Goal: Find specific page/section: Find specific page/section

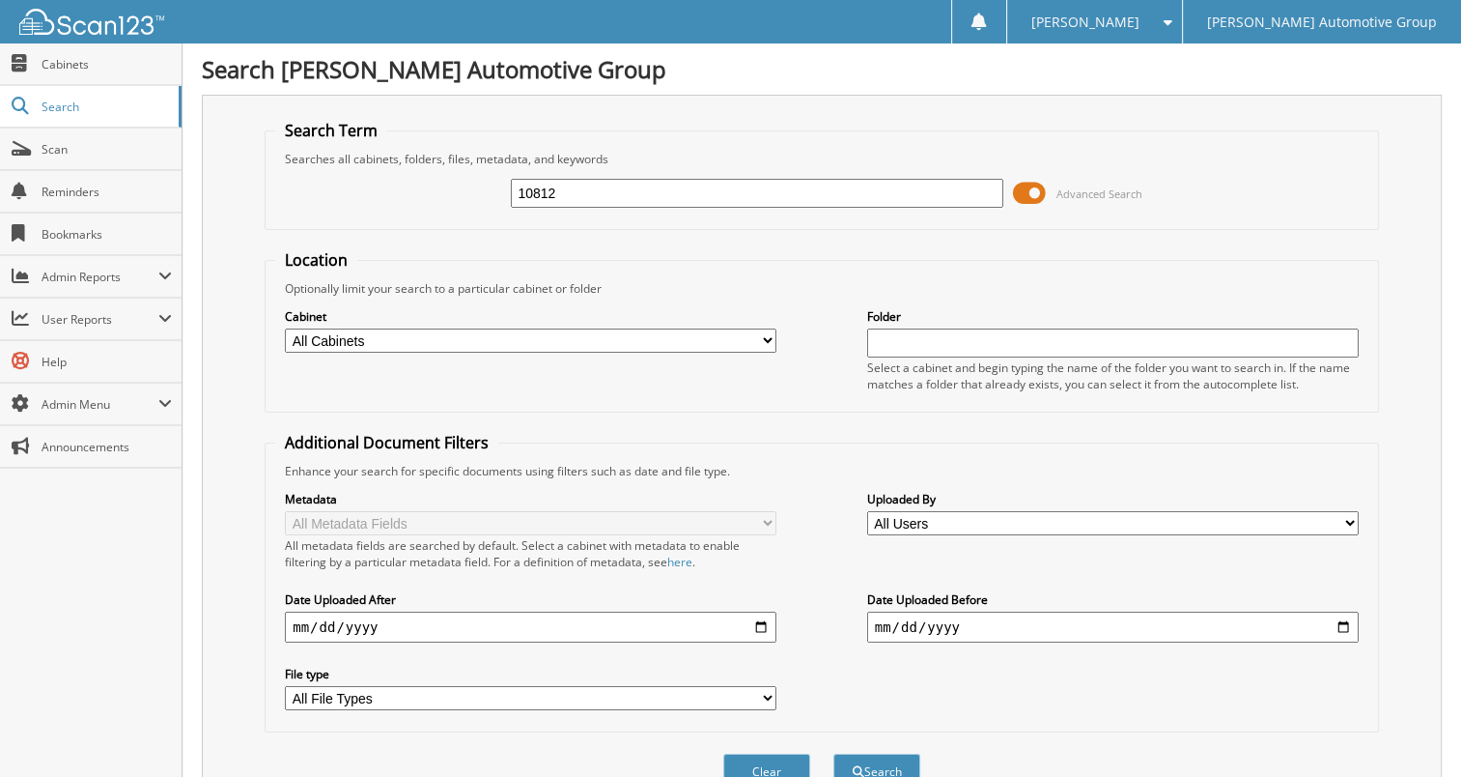
type input "10812"
click at [834, 753] on button "Search" at bounding box center [877, 771] width 87 height 36
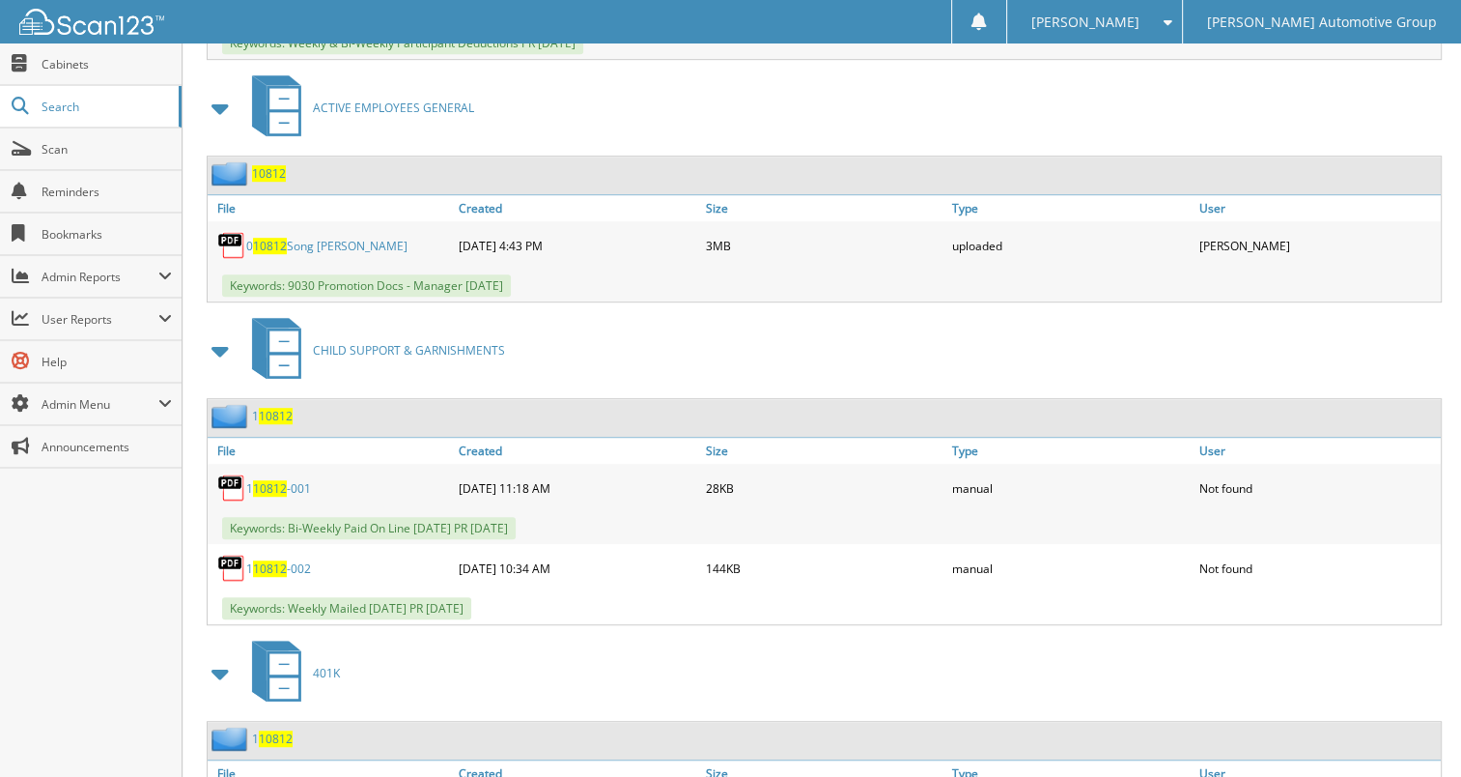
scroll to position [1062, 0]
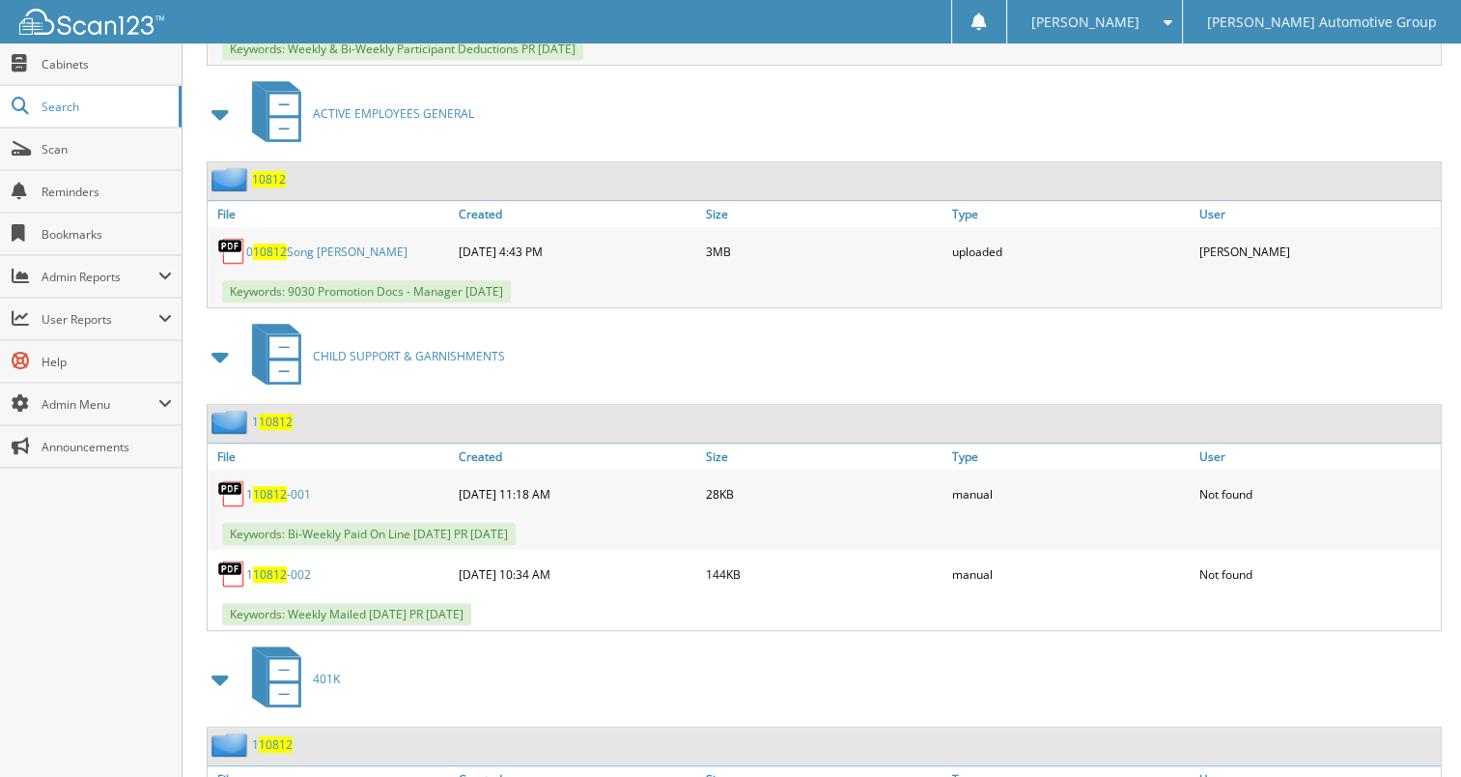
click at [279, 171] on span "10812" at bounding box center [269, 179] width 34 height 16
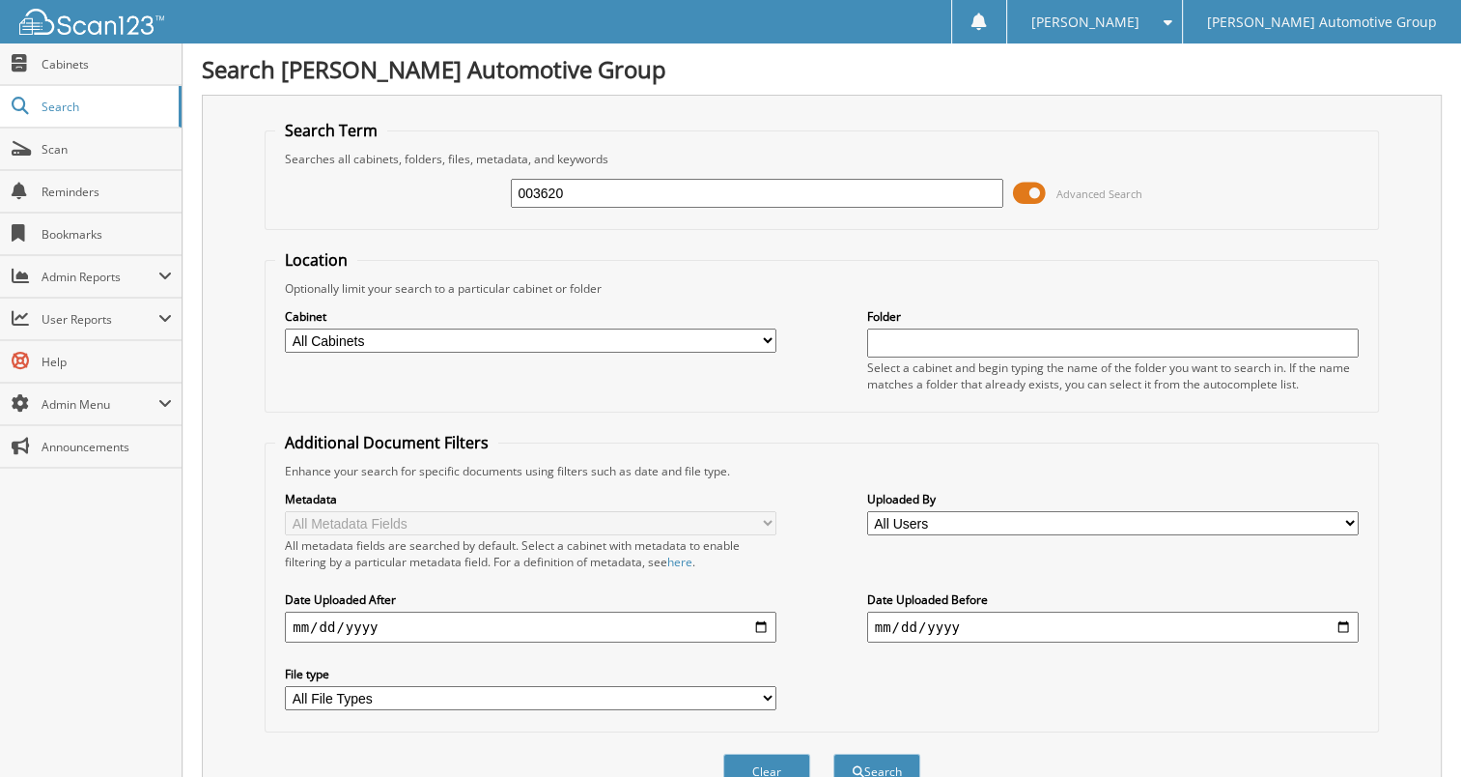
type input "003620"
click at [834, 753] on button "Search" at bounding box center [877, 771] width 87 height 36
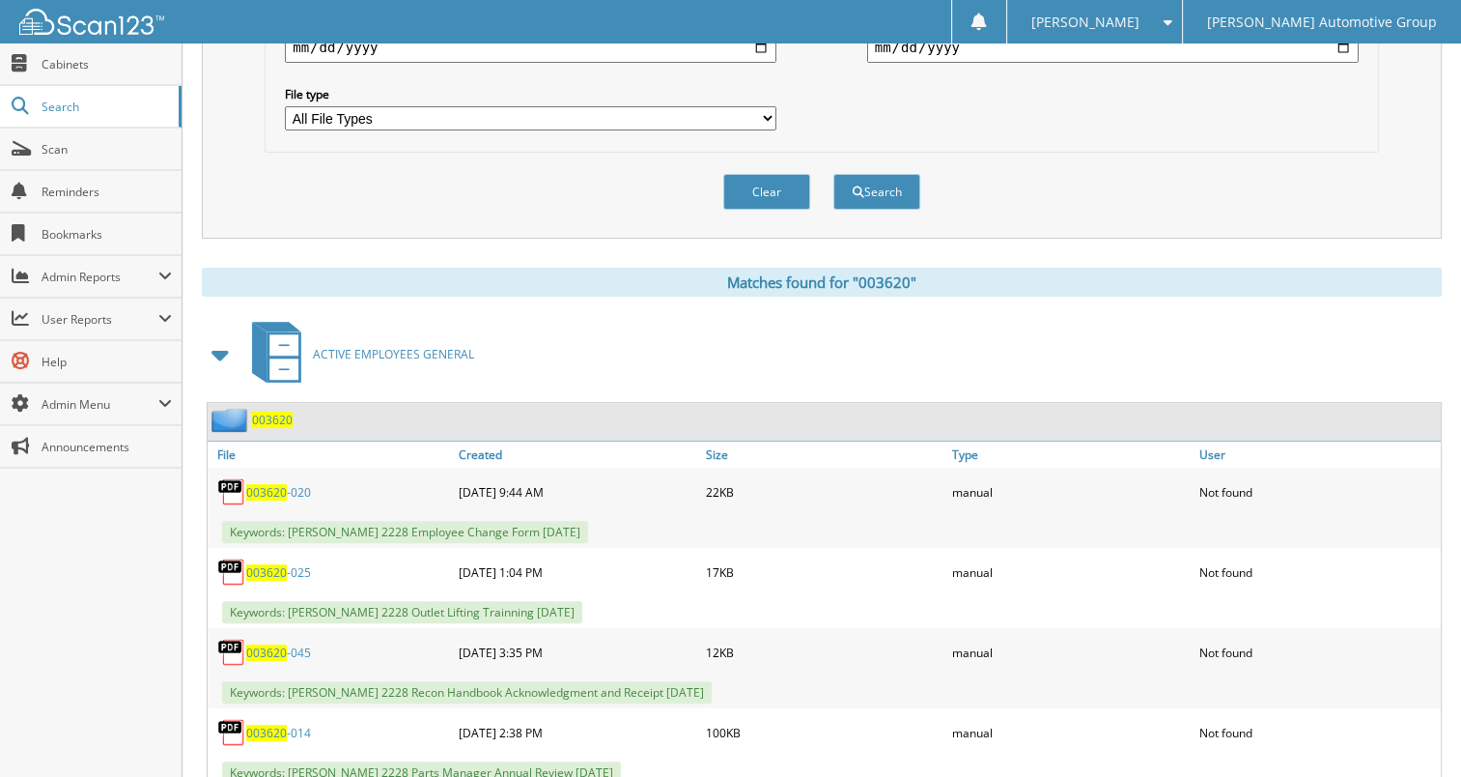
drag, startPoint x: 270, startPoint y: 398, endPoint x: 295, endPoint y: 403, distance: 24.6
click at [270, 411] on span "003620" at bounding box center [272, 419] width 41 height 16
